Goal: Check status: Check status

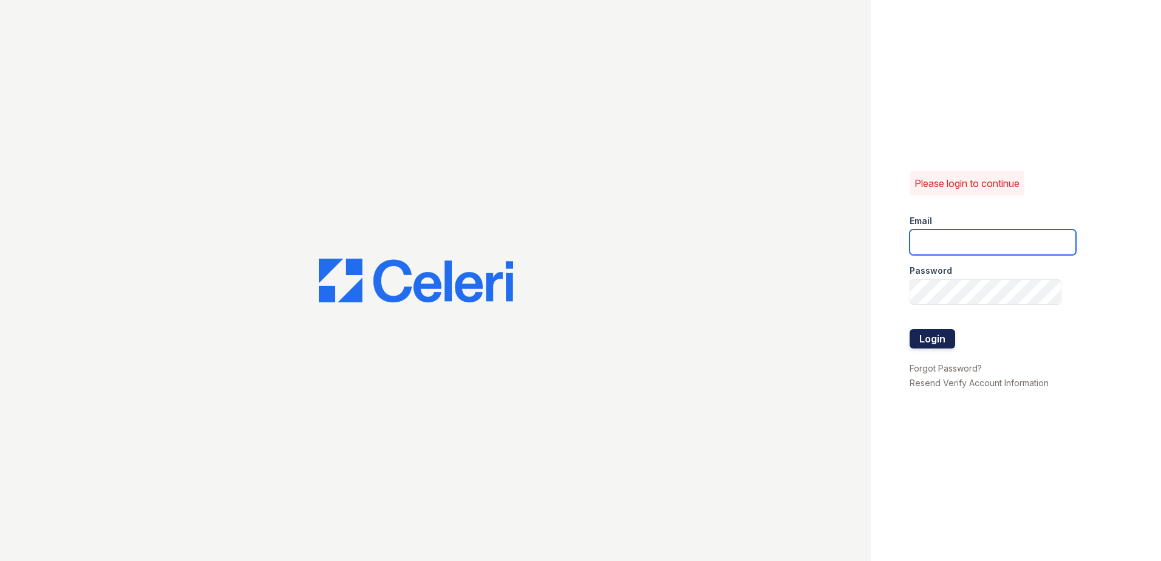
type input "[EMAIL_ADDRESS][DOMAIN_NAME]"
click at [928, 341] on button "Login" at bounding box center [932, 338] width 46 height 19
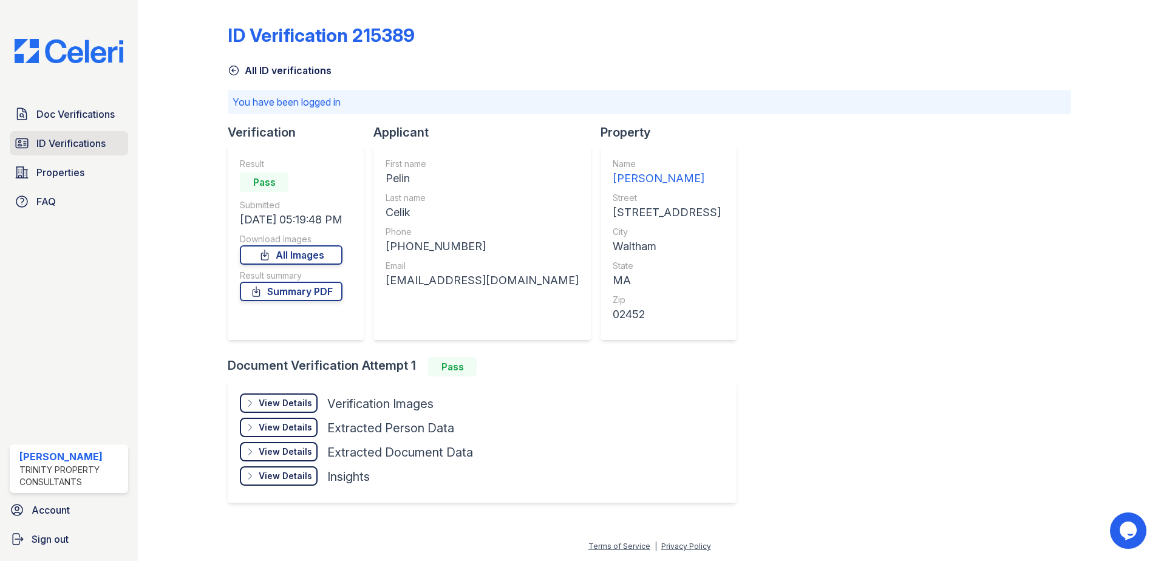
click at [79, 145] on span "ID Verifications" at bounding box center [70, 143] width 69 height 15
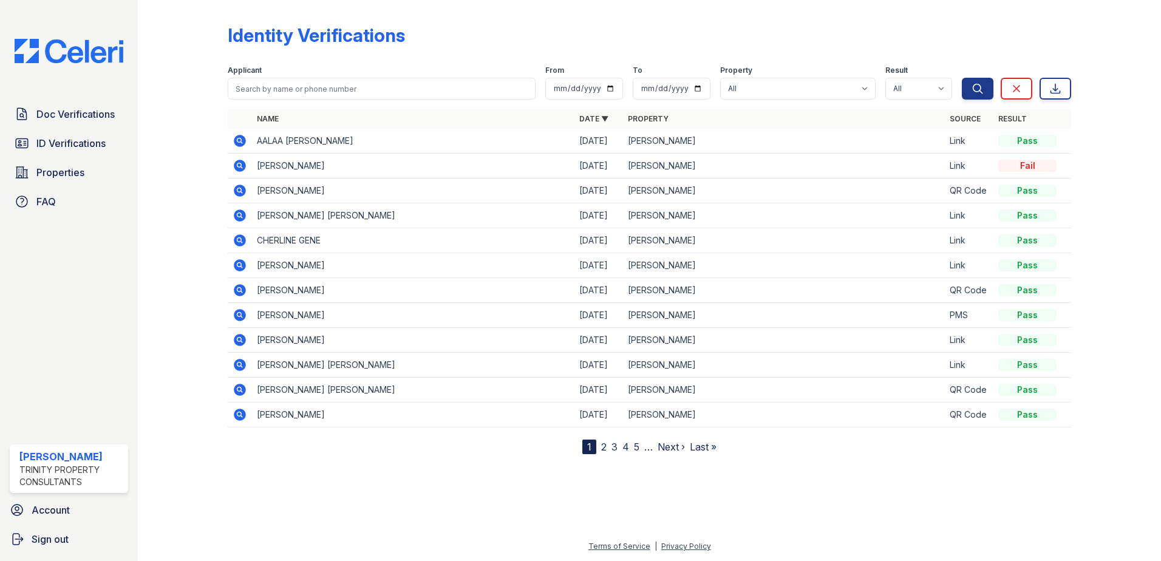
click at [335, 238] on td "CHERLINE GENE" at bounding box center [413, 240] width 322 height 25
click at [239, 240] on icon at bounding box center [238, 239] width 3 height 3
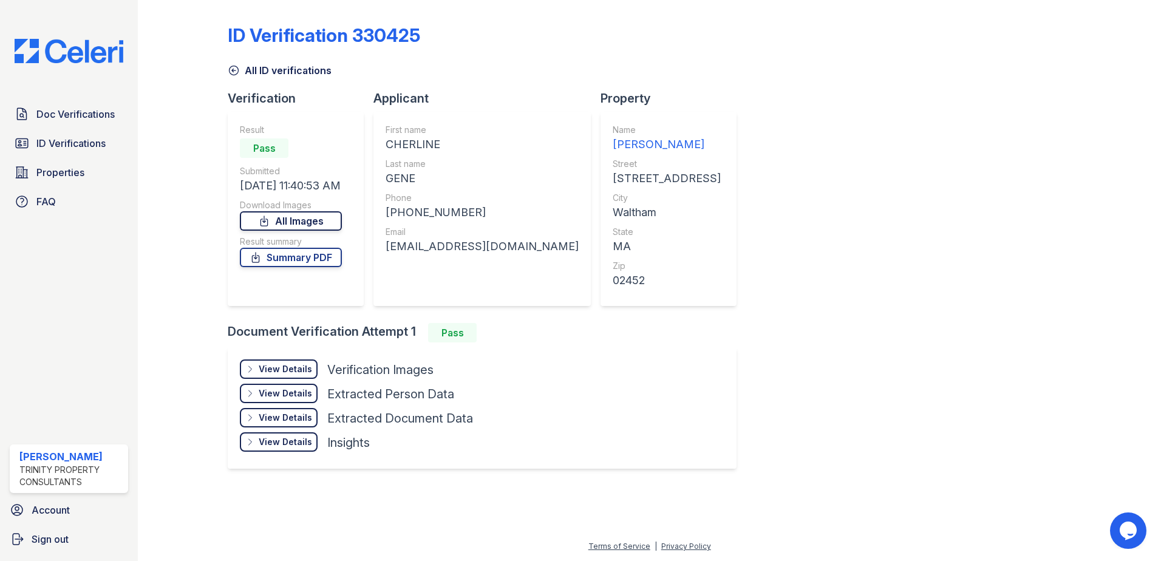
click at [300, 222] on link "All Images" at bounding box center [291, 220] width 102 height 19
click at [297, 259] on link "Summary PDF" at bounding box center [291, 257] width 102 height 19
